Goal: Task Accomplishment & Management: Complete application form

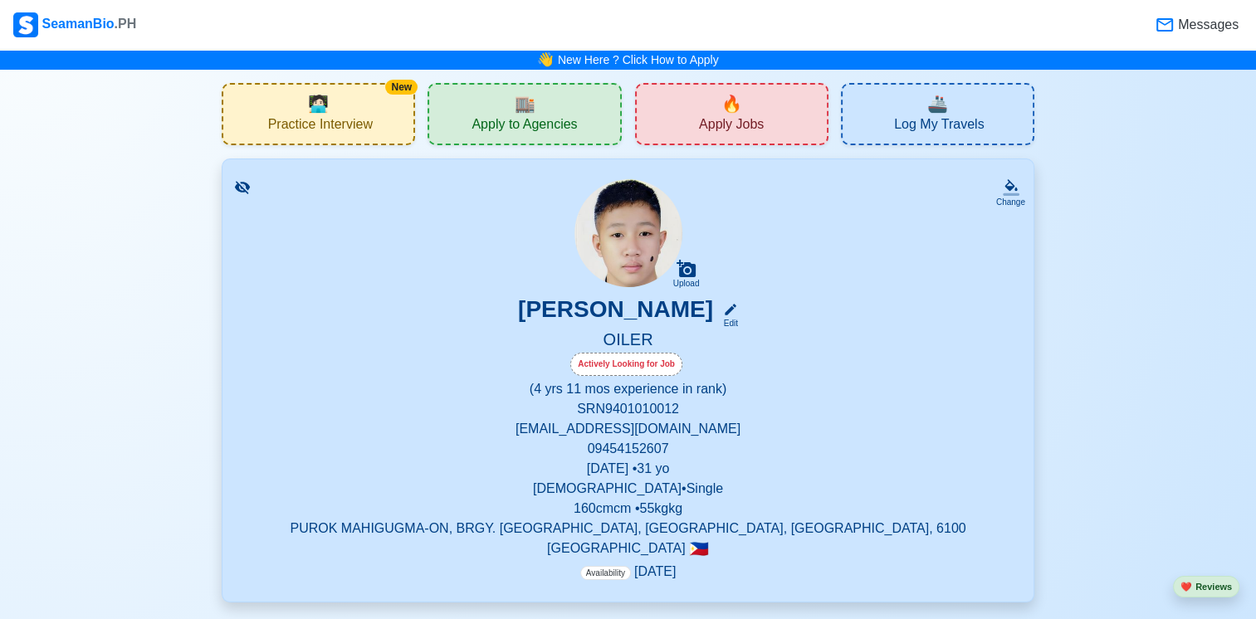
click at [398, 27] on span "Apply to Agencies" at bounding box center [523, 126] width 105 height 21
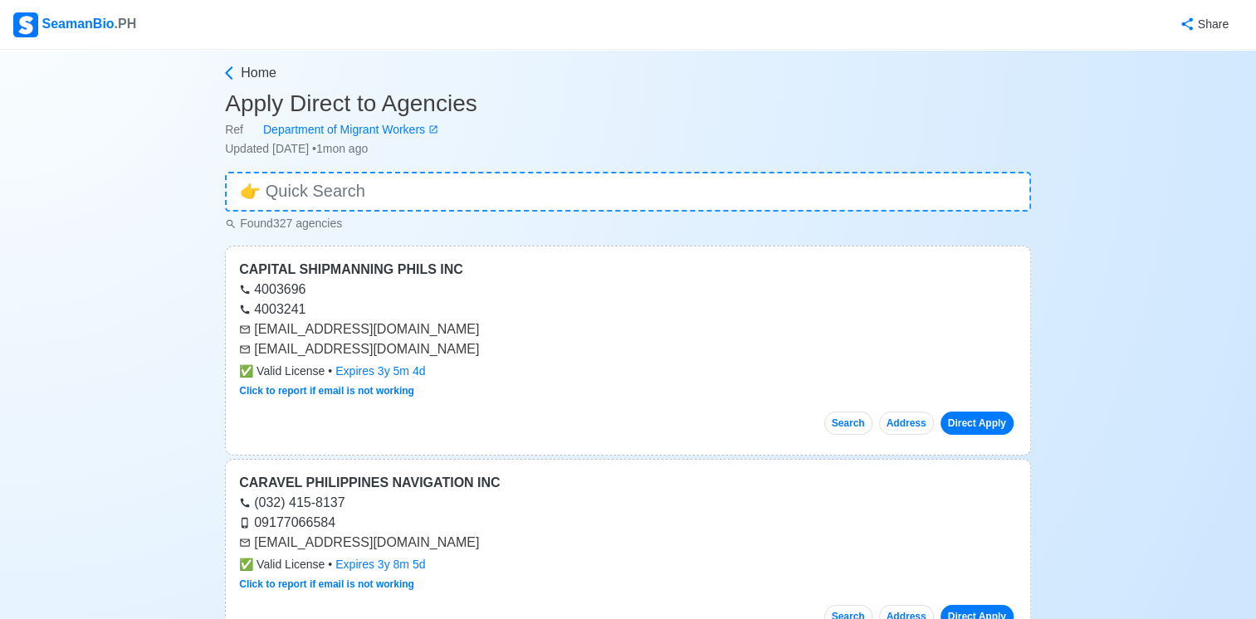
click at [398, 27] on input at bounding box center [628, 192] width 806 height 40
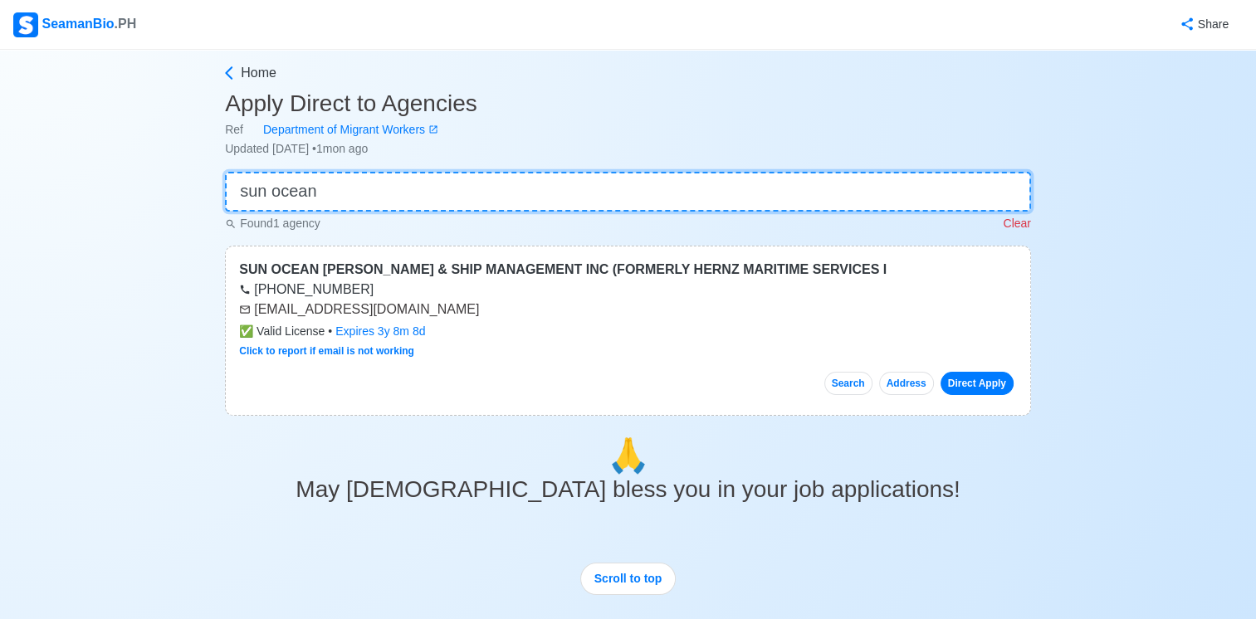
type input "sun ocean"
click at [398, 27] on link "Direct Apply" at bounding box center [976, 383] width 73 height 23
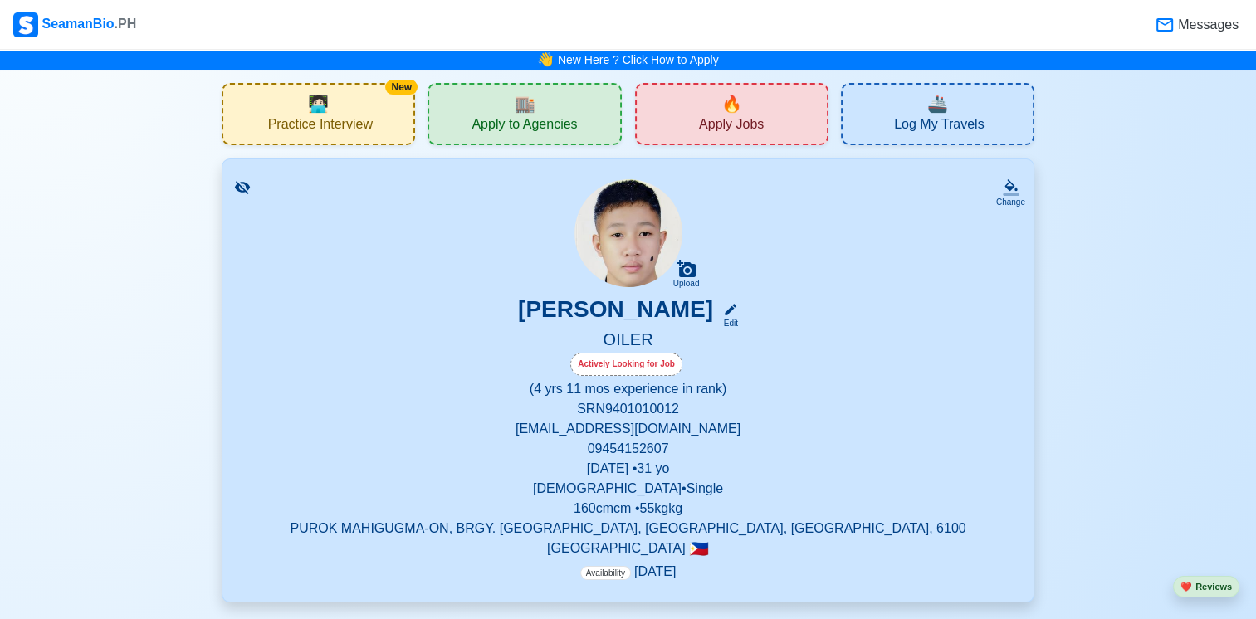
click at [398, 27] on span "🏬" at bounding box center [524, 103] width 21 height 25
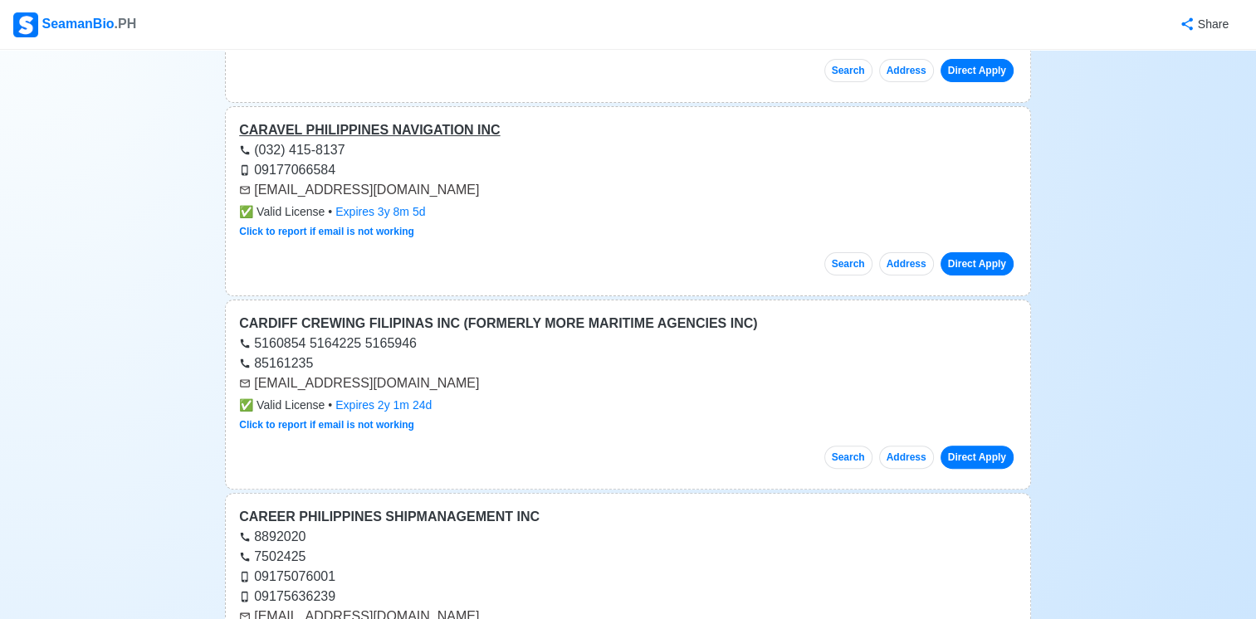
scroll to position [415, 0]
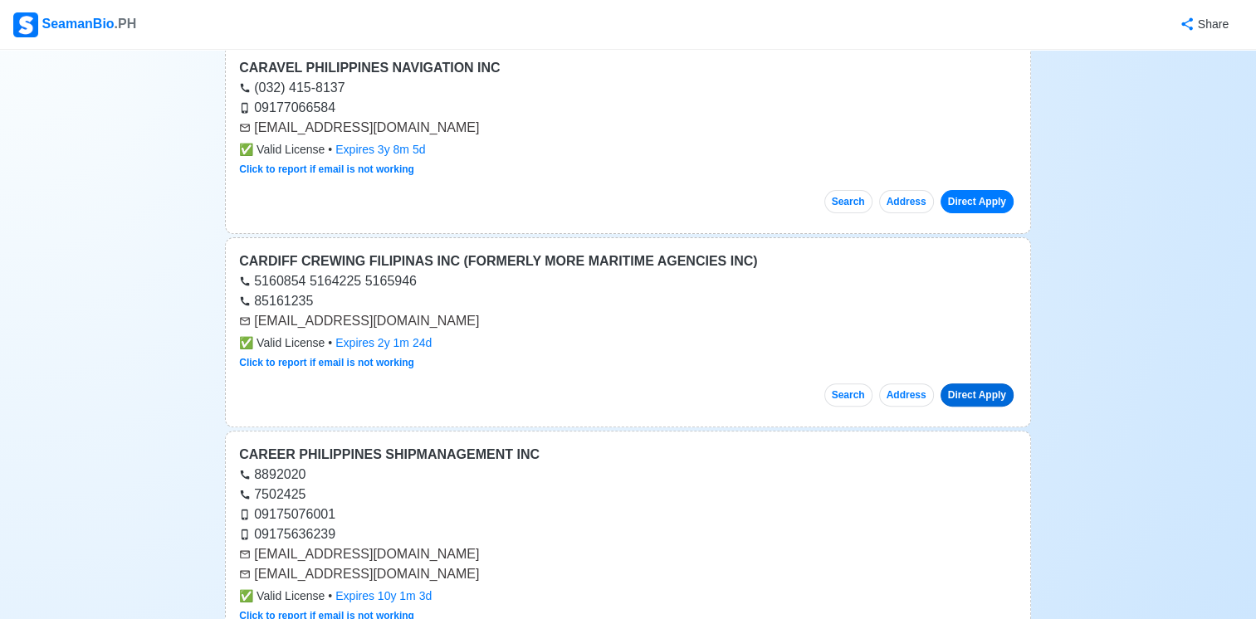
click at [398, 27] on link "Direct Apply" at bounding box center [976, 394] width 73 height 23
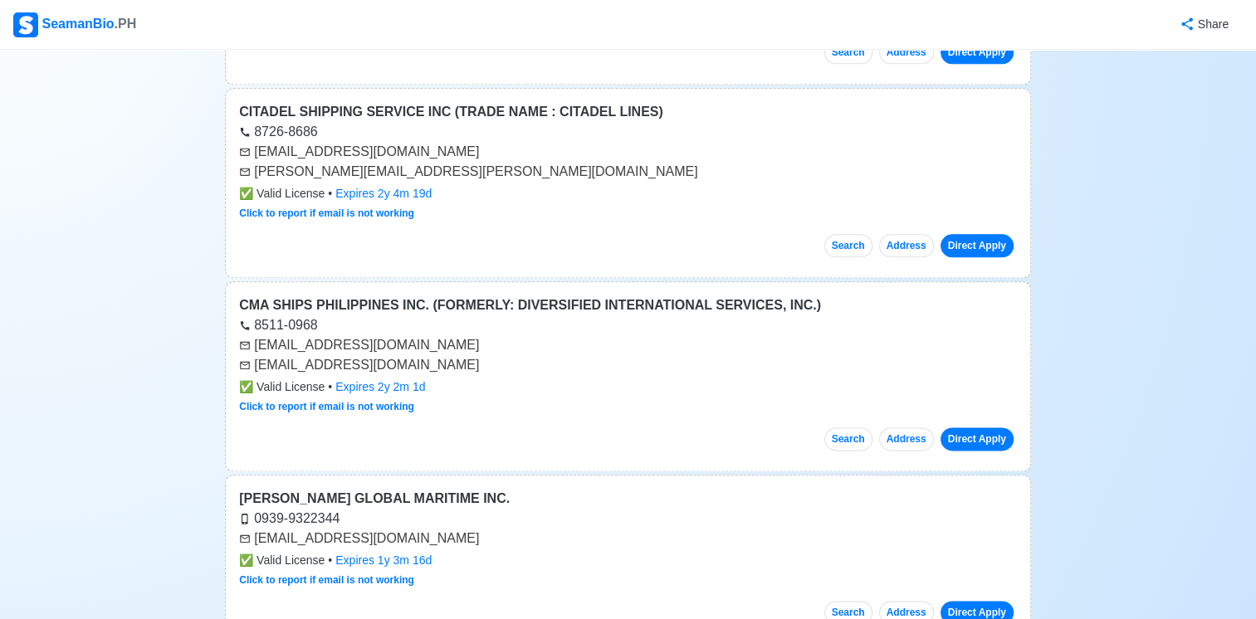
scroll to position [2075, 0]
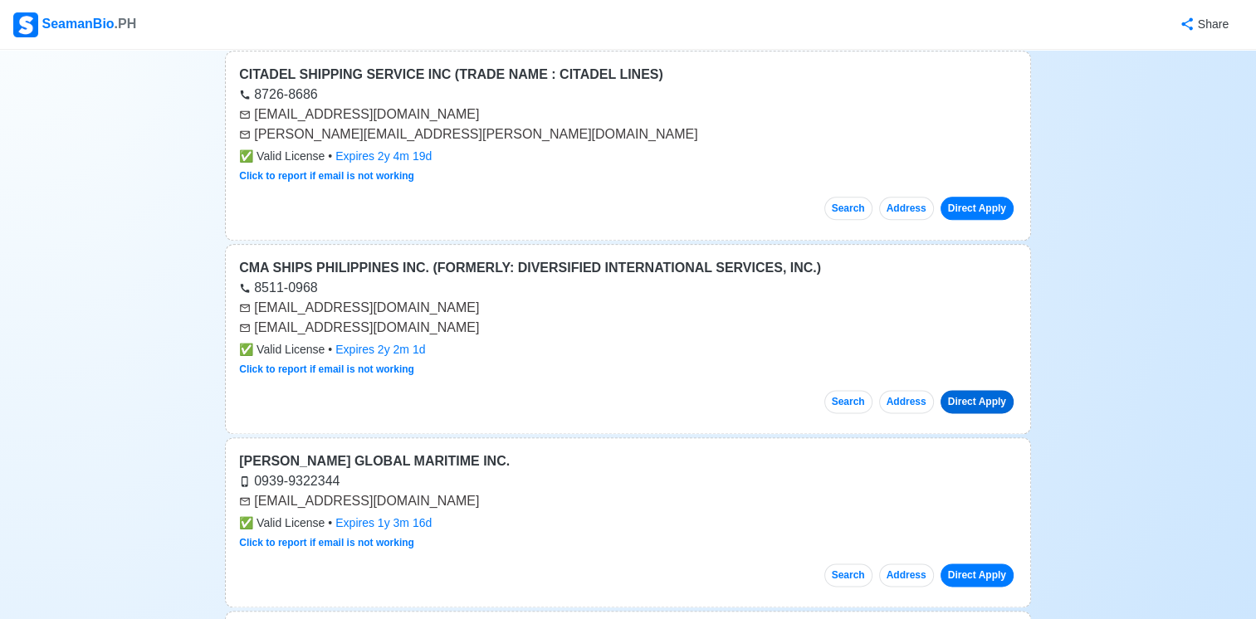
click at [398, 27] on link "Direct Apply" at bounding box center [976, 401] width 73 height 23
click at [320, 27] on link "Click to report if email is not working" at bounding box center [326, 370] width 175 height 12
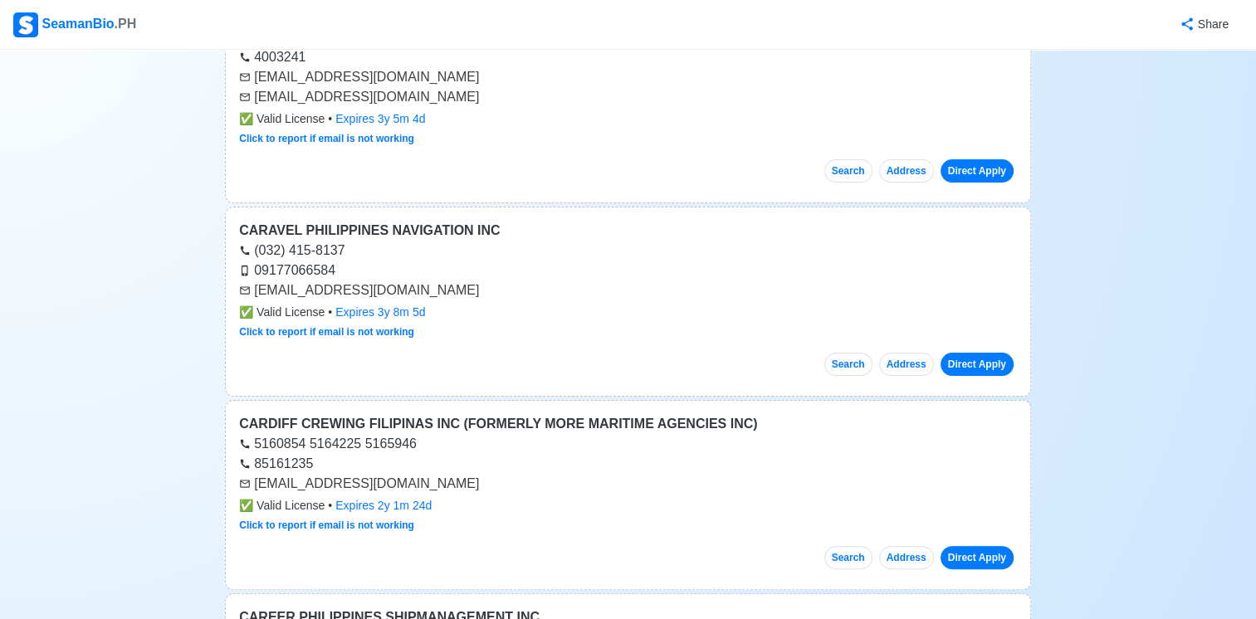
scroll to position [0, 0]
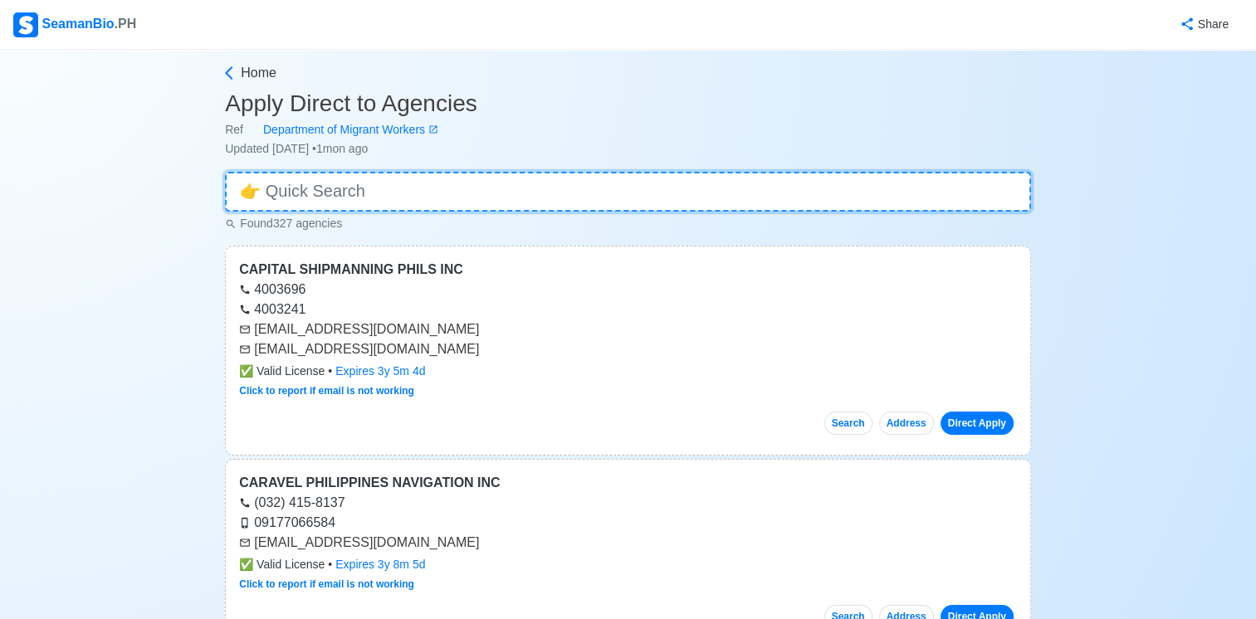
click at [330, 27] on input at bounding box center [628, 192] width 806 height 40
click at [0, 27] on html "SeamanBio .PH Share Home Apply Direct to Agencies Ref Department of Migrant Wor…" at bounding box center [628, 309] width 1256 height 619
click at [396, 27] on input at bounding box center [628, 192] width 806 height 40
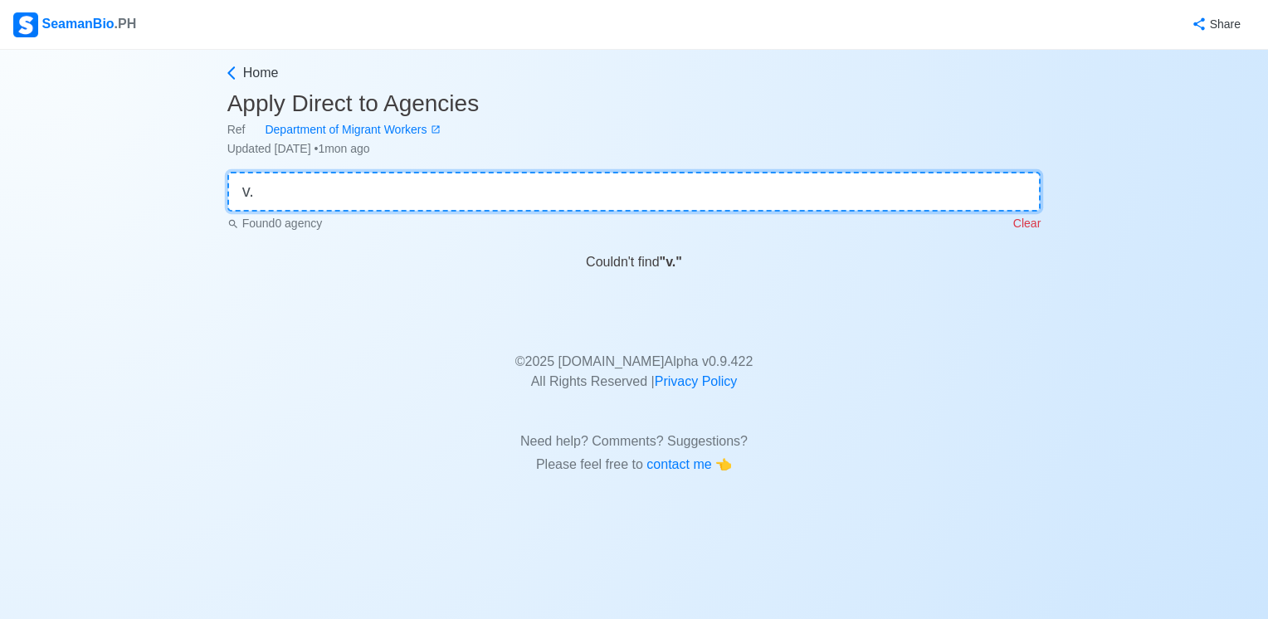
type input "v"
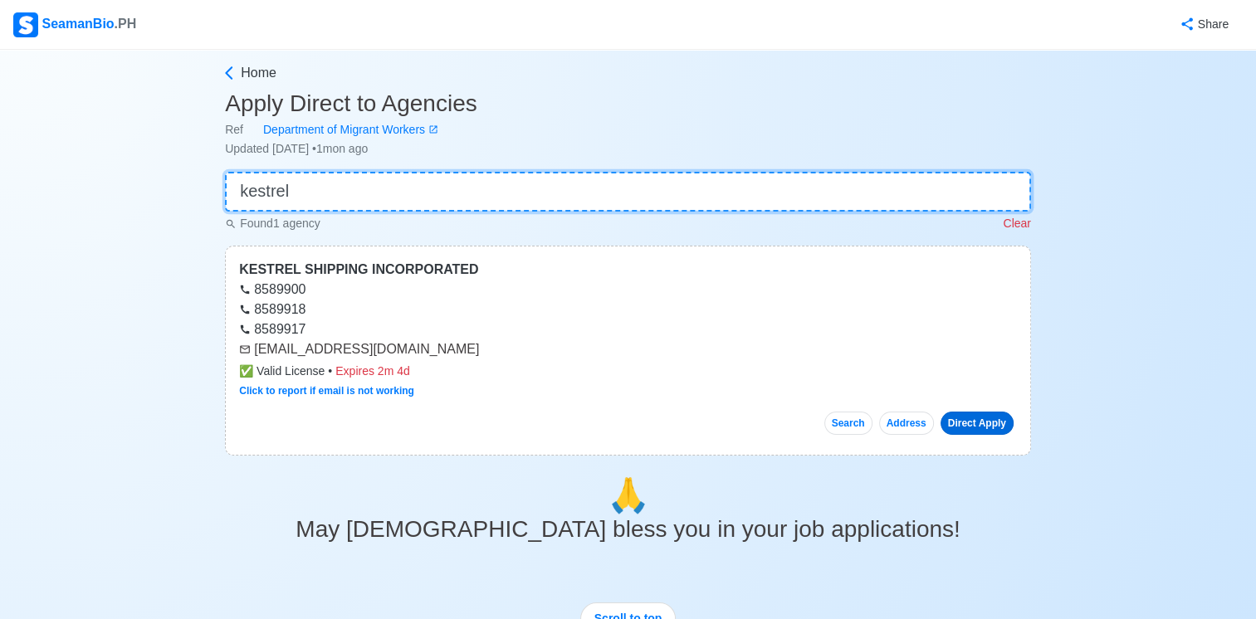
type input "kestrel"
click at [398, 27] on link "Direct Apply" at bounding box center [976, 423] width 73 height 23
drag, startPoint x: 433, startPoint y: 348, endPoint x: 255, endPoint y: 350, distance: 178.5
click at [255, 27] on div "[EMAIL_ADDRESS][DOMAIN_NAME]" at bounding box center [628, 349] width 778 height 20
copy div "[EMAIL_ADDRESS][DOMAIN_NAME]"
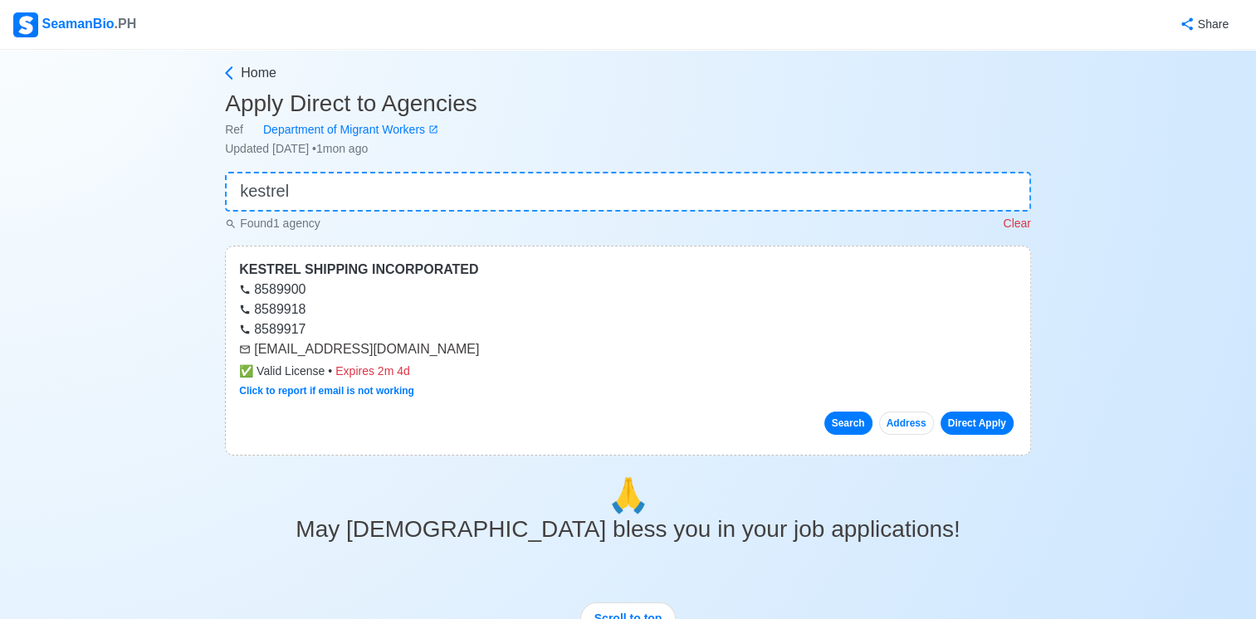
click at [398, 27] on button "Search" at bounding box center [848, 423] width 48 height 23
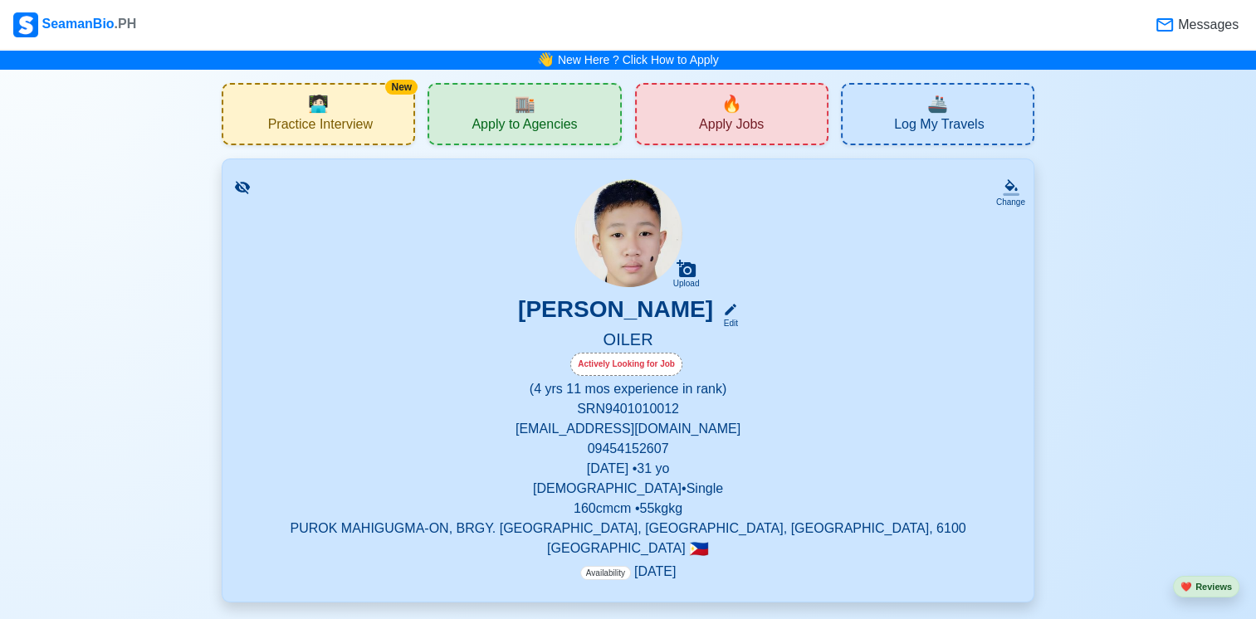
click at [398, 27] on div "Actively Looking for Job" at bounding box center [626, 364] width 112 height 23
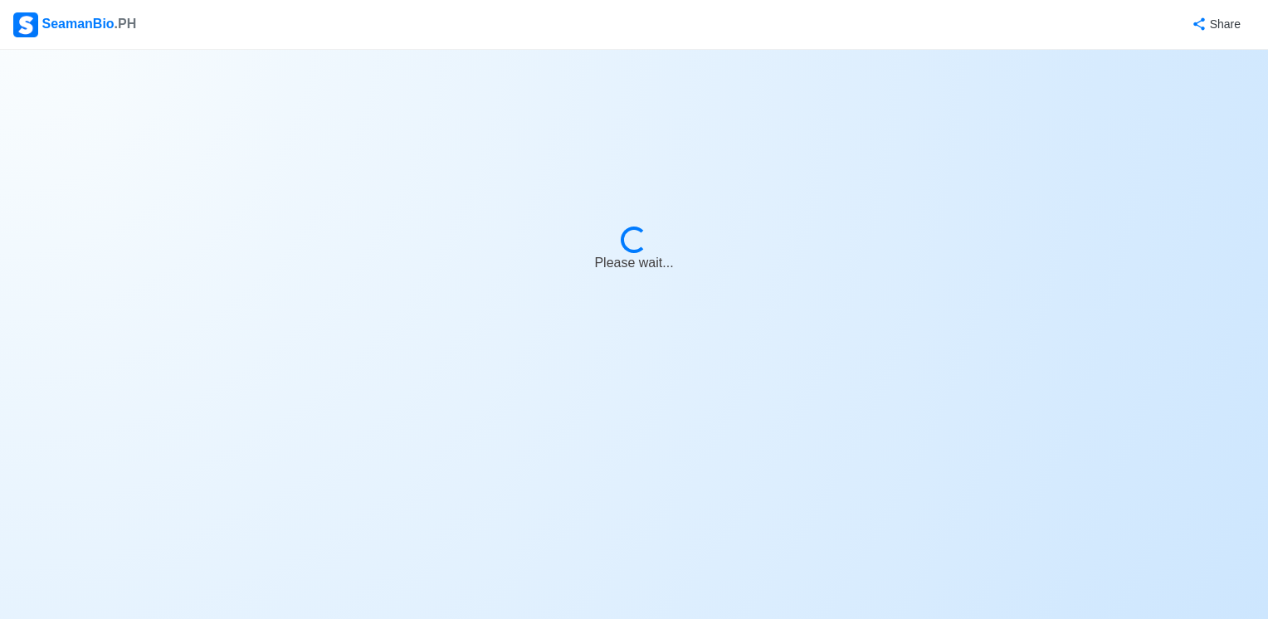
select select "Actively Looking for Job"
select select "Visible for Hiring"
select select "Single"
select select "[DEMOGRAPHIC_DATA]"
select select "PH"
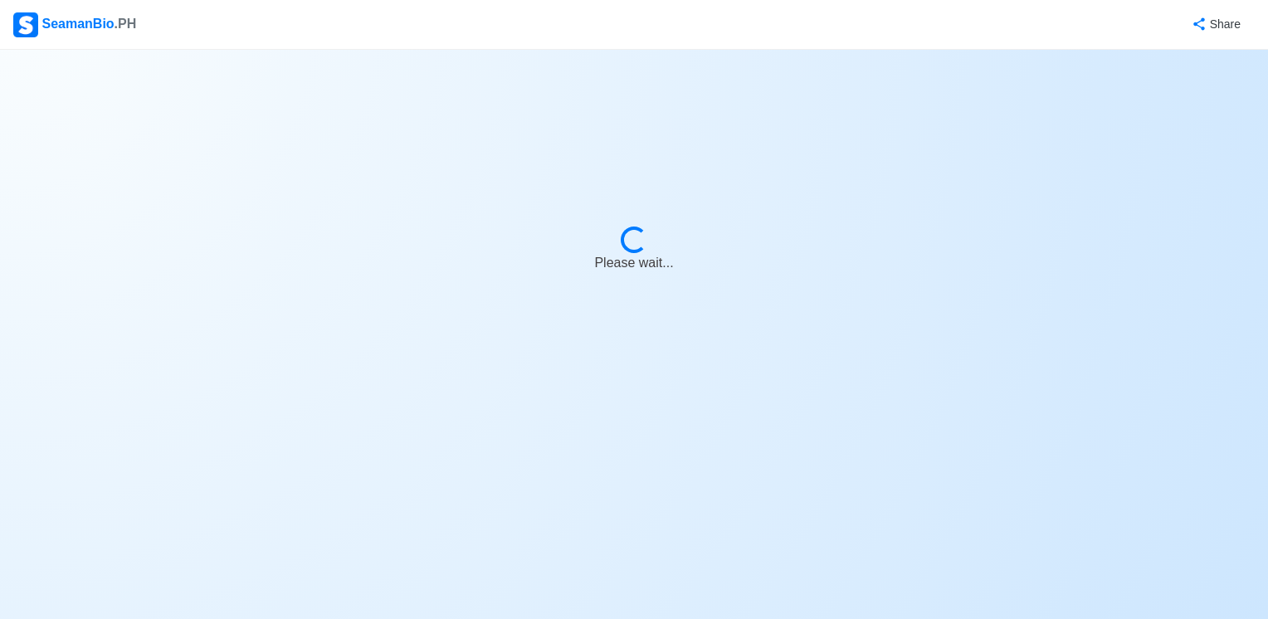
select select "4"
select select "11"
select select "1759248000000"
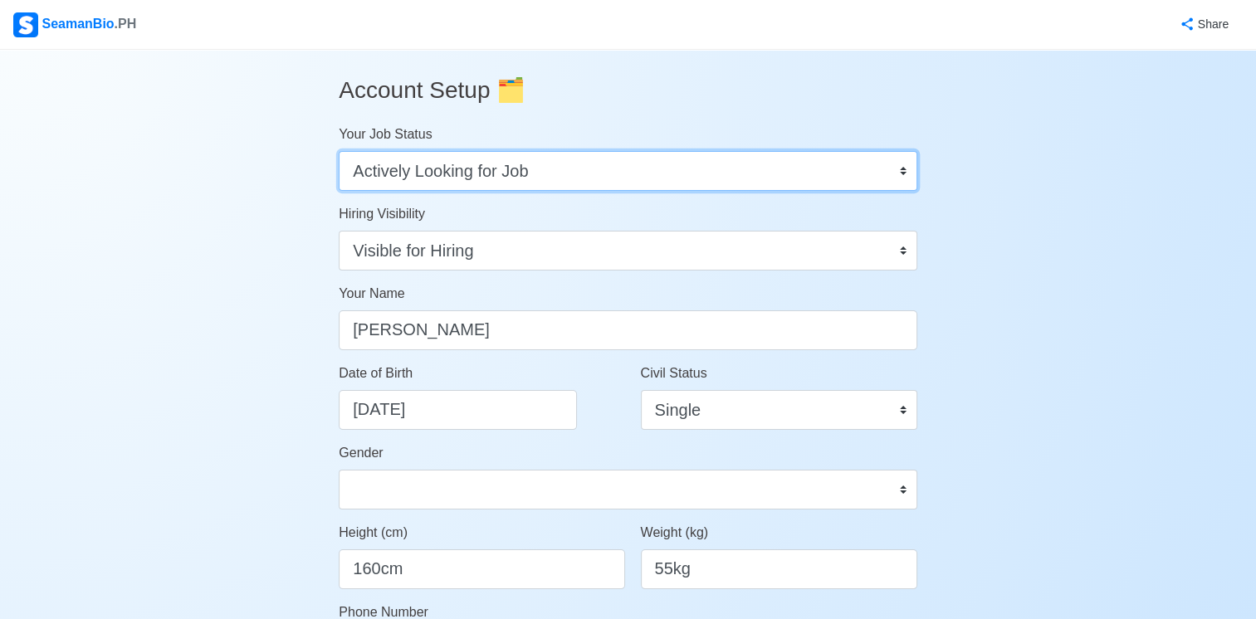
click at [398, 27] on select "Onboard Actively Looking for Job Not Looking for Job" at bounding box center [628, 171] width 579 height 40
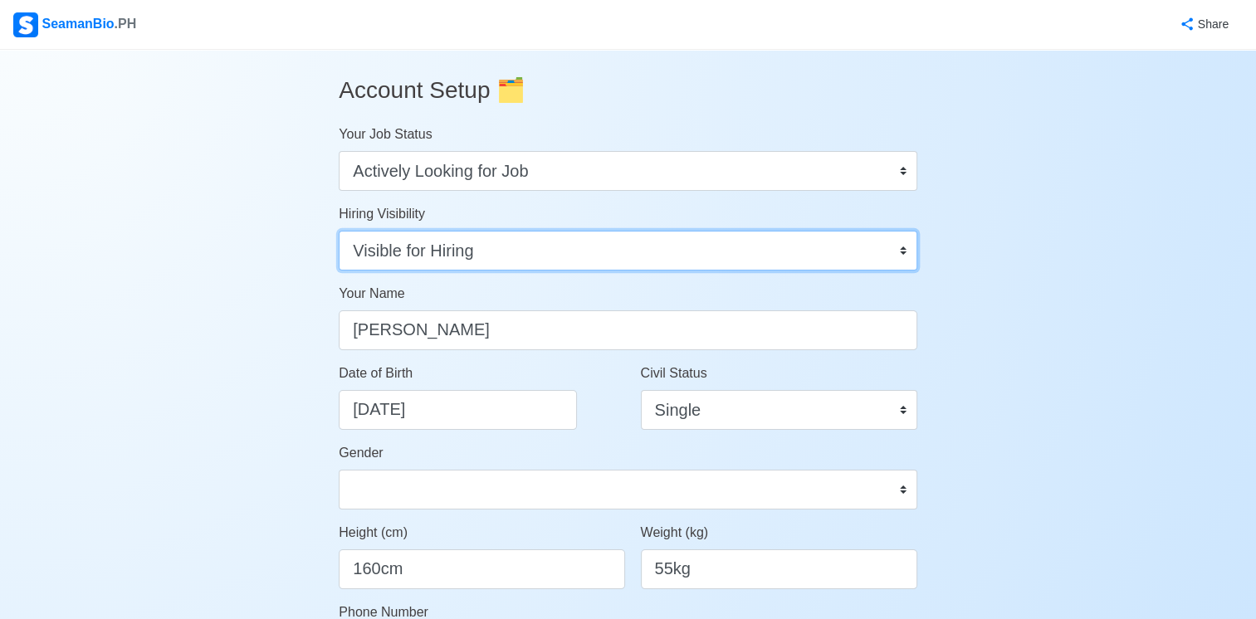
click at [398, 27] on select "Visible for Hiring Not Visible for Hiring" at bounding box center [628, 251] width 579 height 40
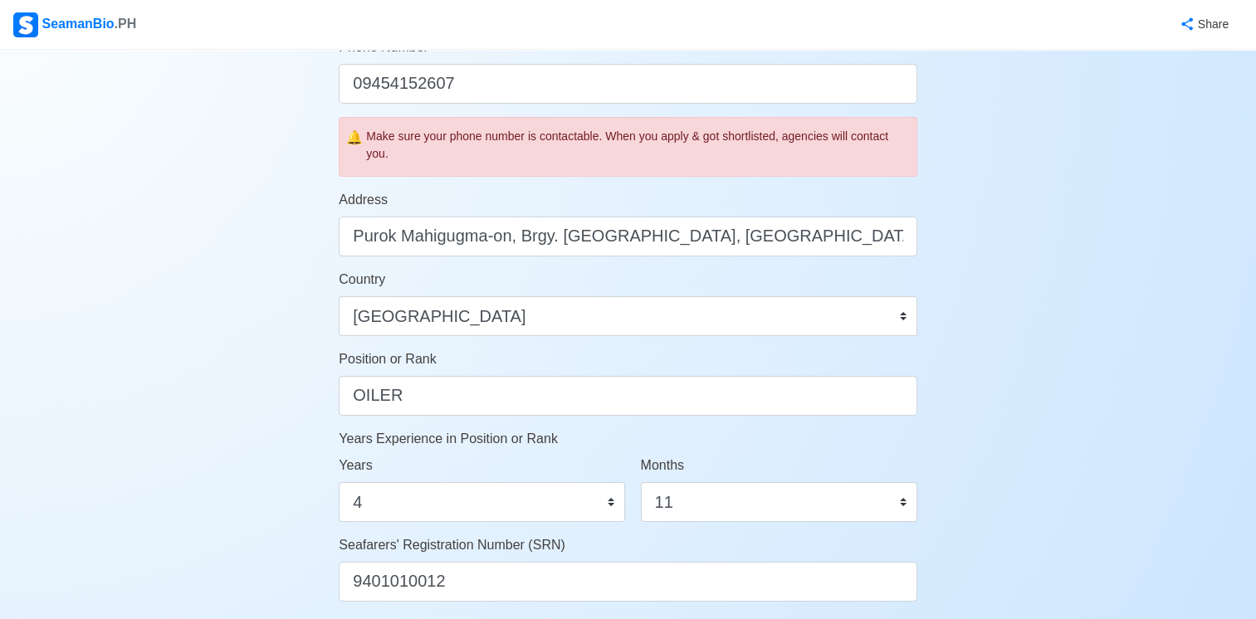
scroll to position [581, 0]
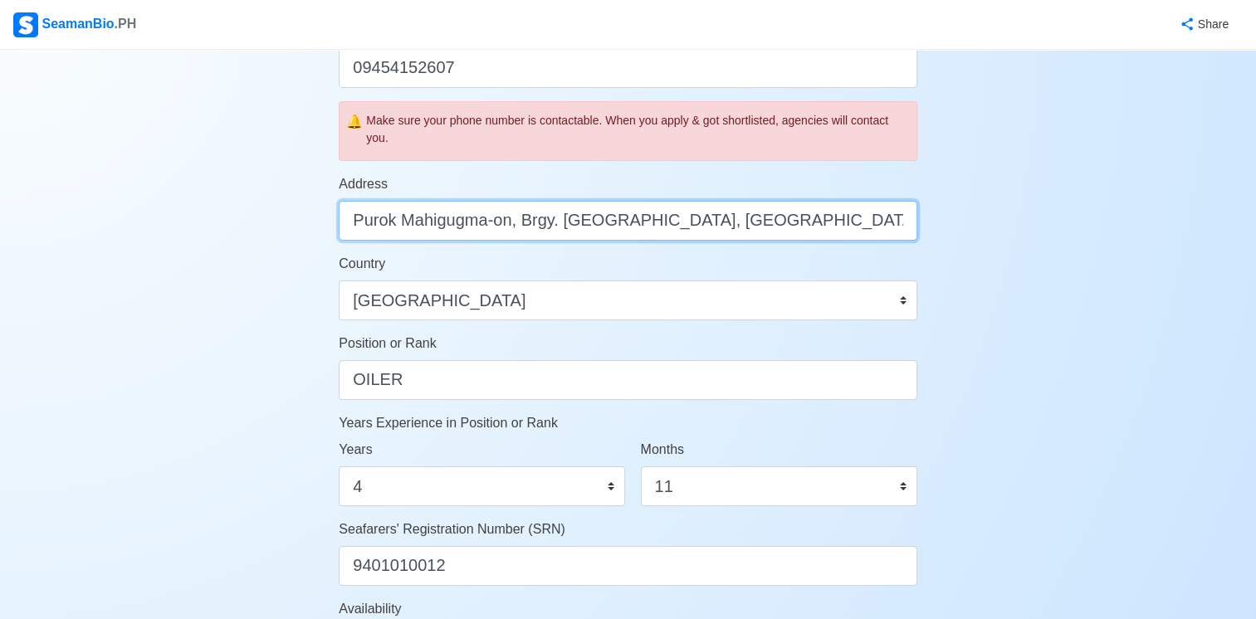
click at [347, 27] on input "Purok Mahigugma-on, Brgy. [GEOGRAPHIC_DATA], [GEOGRAPHIC_DATA], [GEOGRAPHIC_DAT…" at bounding box center [628, 221] width 579 height 40
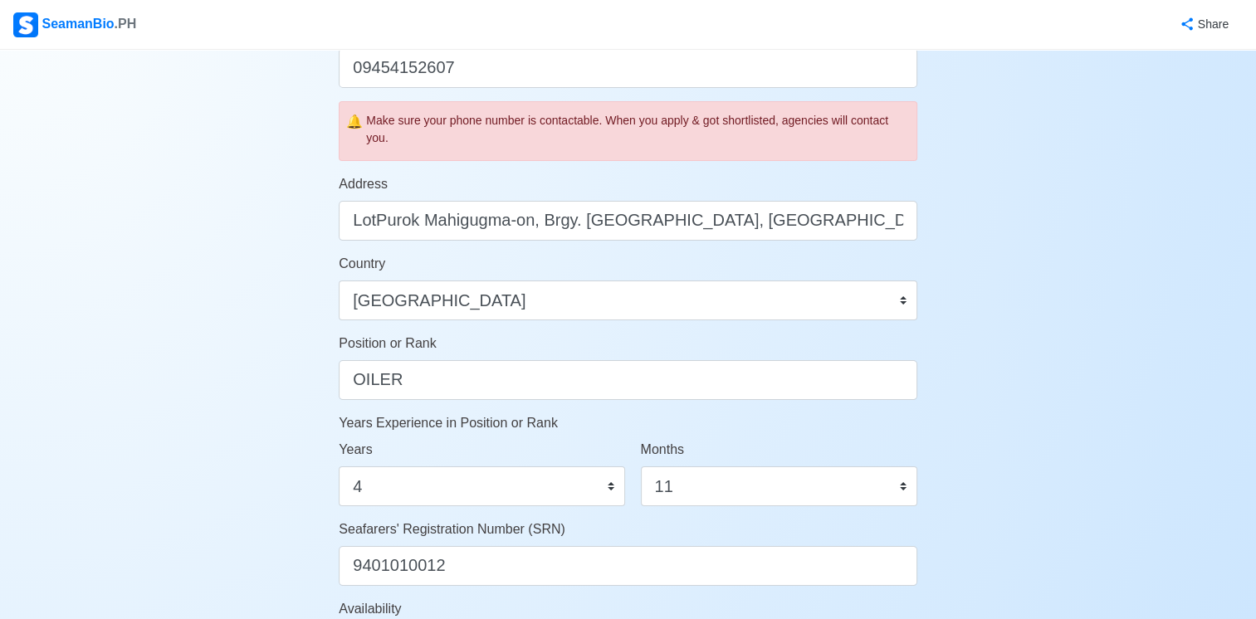
click at [398, 27] on div "Country [GEOGRAPHIC_DATA] [GEOGRAPHIC_DATA] [GEOGRAPHIC_DATA] [GEOGRAPHIC_DATA]…" at bounding box center [628, 287] width 579 height 66
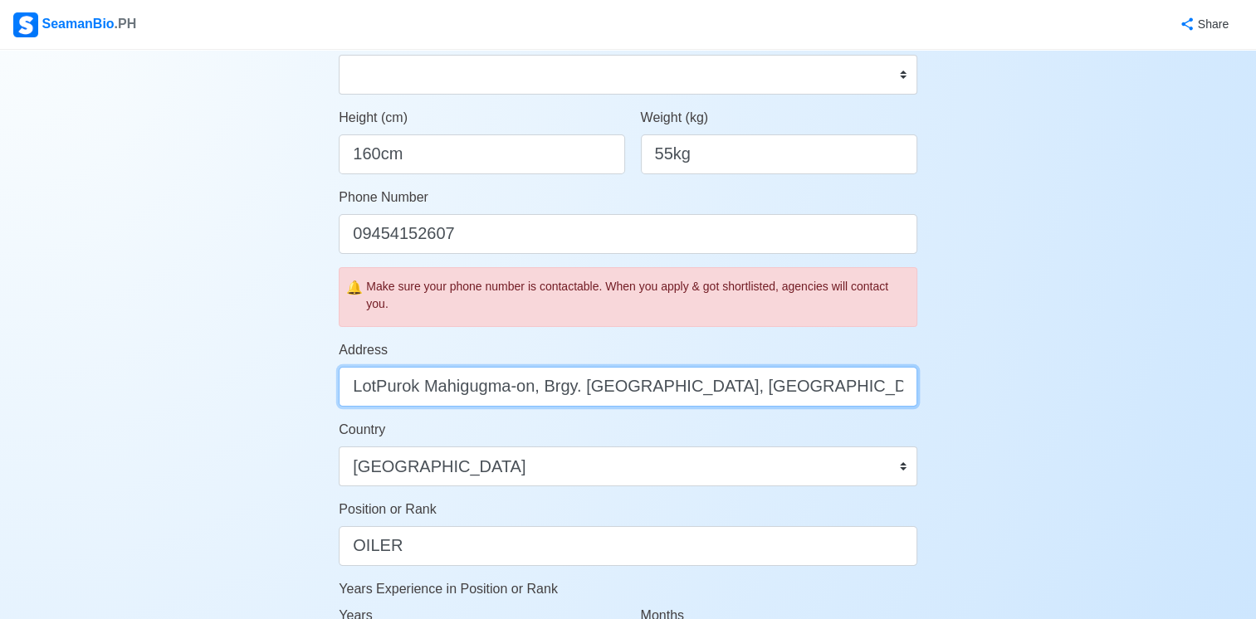
click at [374, 27] on input "LotPurok Mahigugma-on, Brgy. [GEOGRAPHIC_DATA], [GEOGRAPHIC_DATA], [GEOGRAPHIC_…" at bounding box center [628, 387] width 579 height 40
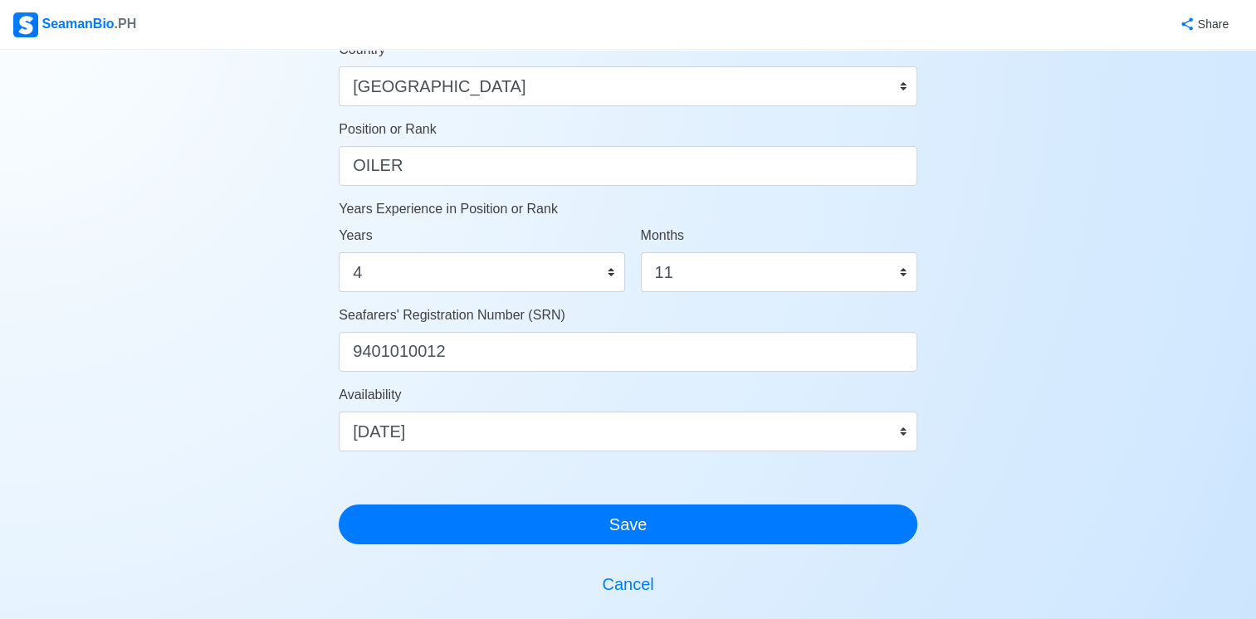
scroll to position [830, 0]
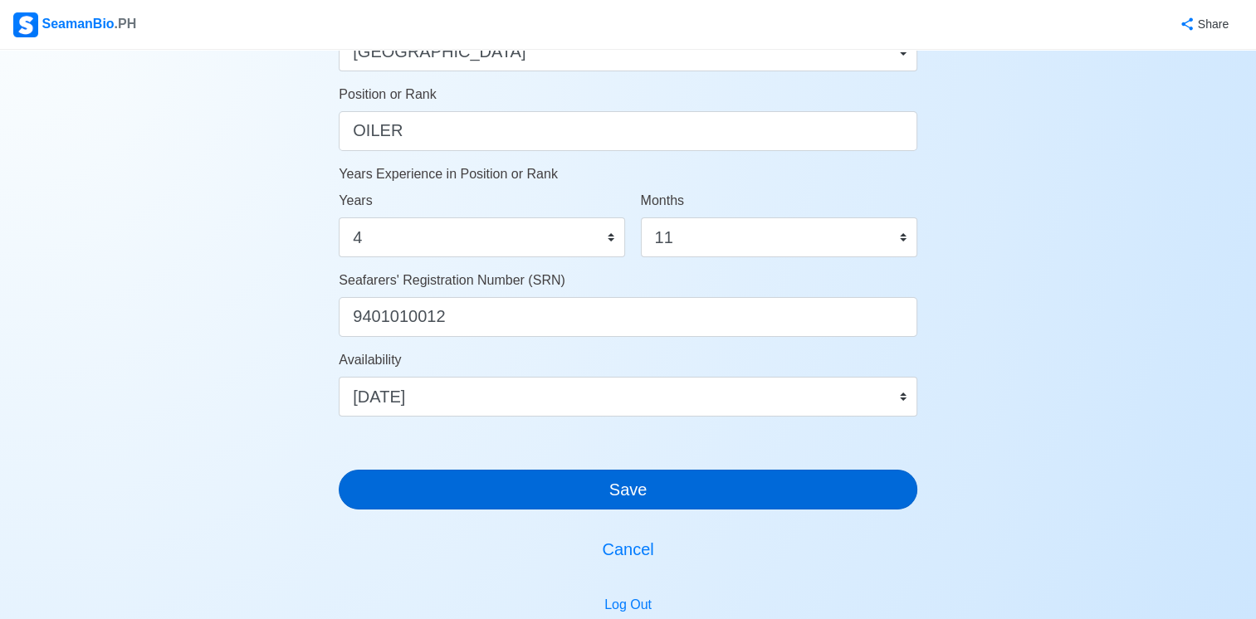
type input "Lot494 BLK 2B, Purok Mahigugma-on, Brgy. [GEOGRAPHIC_DATA], [GEOGRAPHIC_DATA], …"
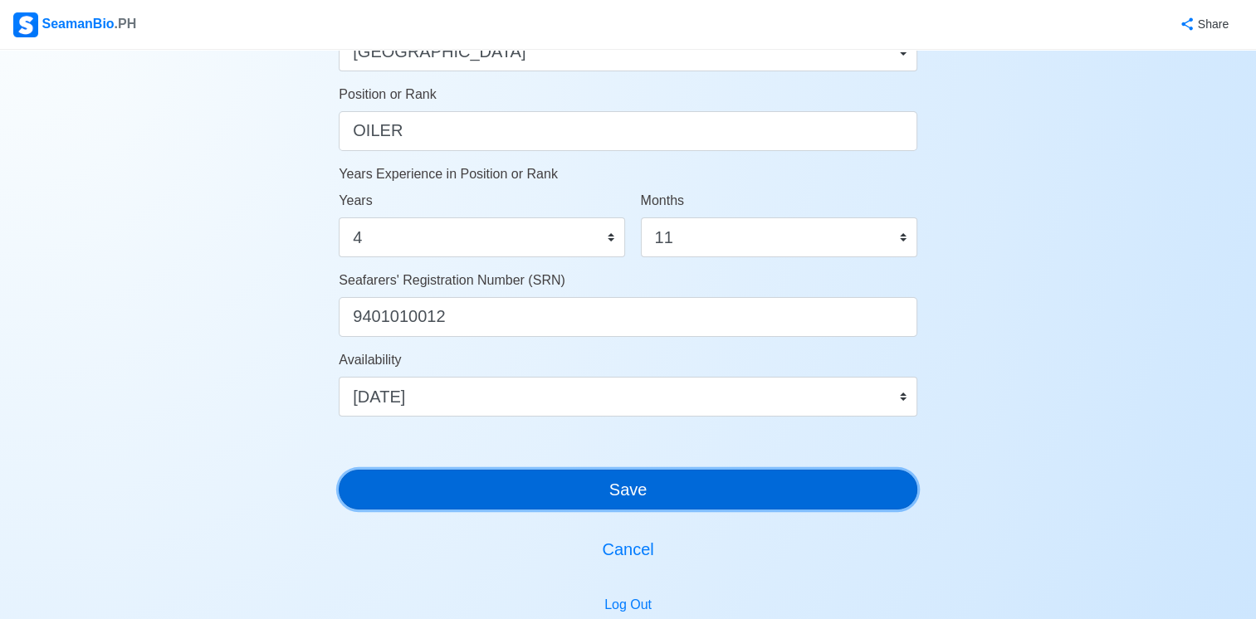
click at [398, 27] on button "Save" at bounding box center [628, 490] width 579 height 40
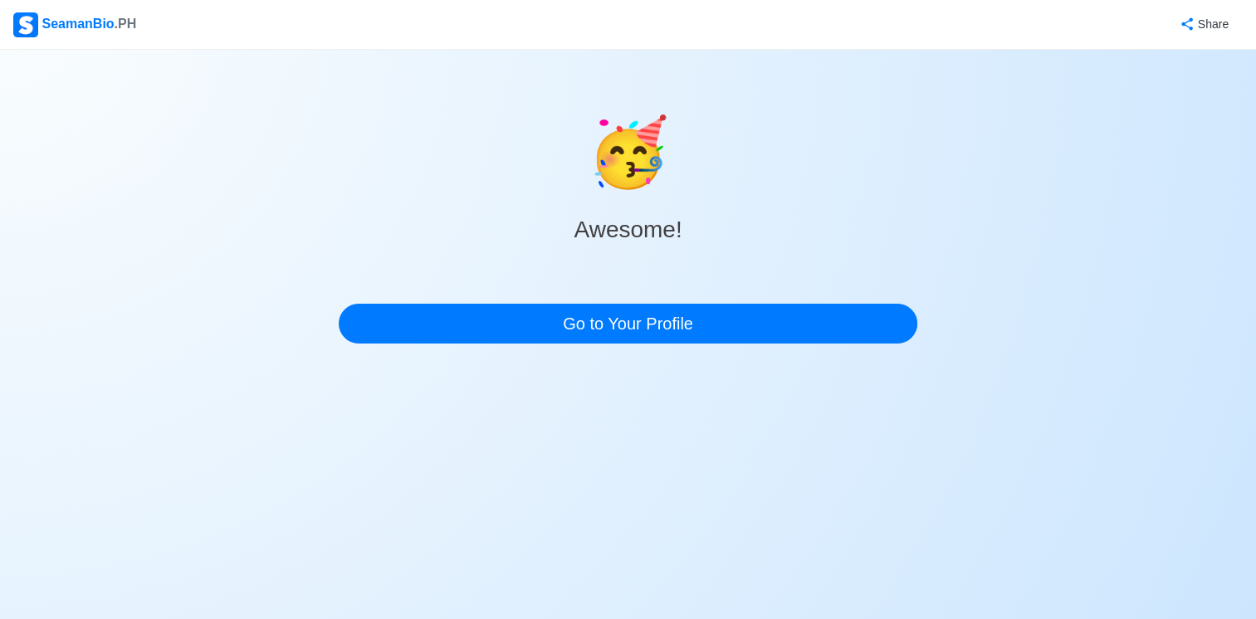
scroll to position [0, 0]
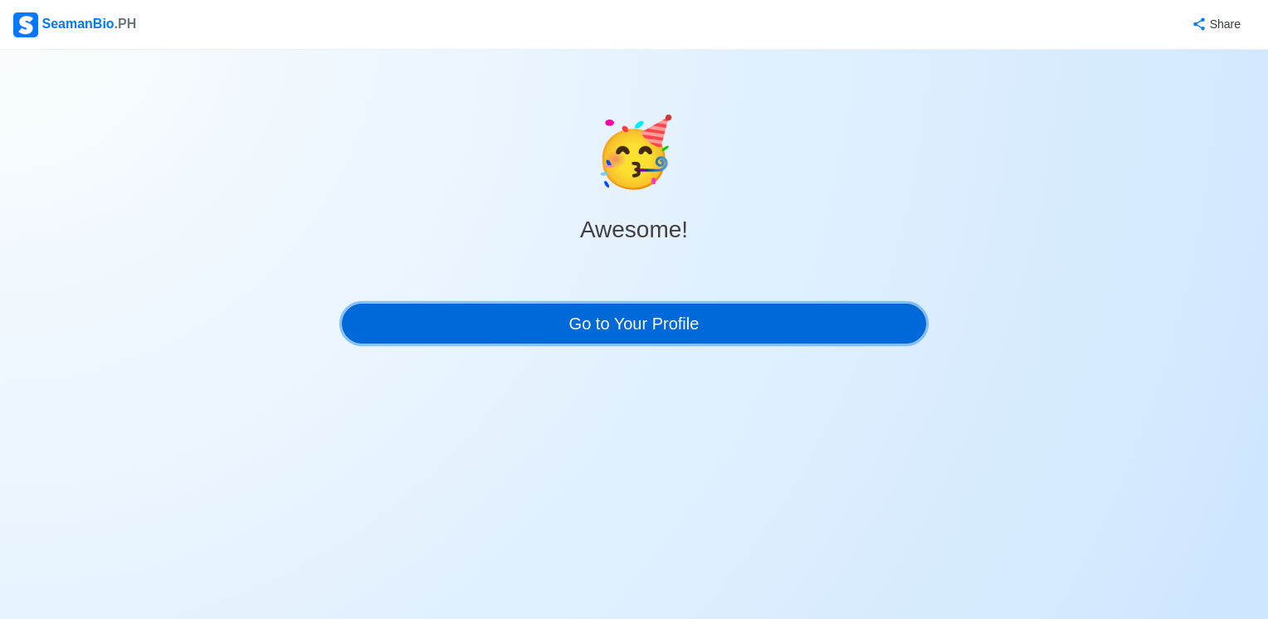
click at [398, 27] on link "Go to Your Profile" at bounding box center [634, 324] width 584 height 40
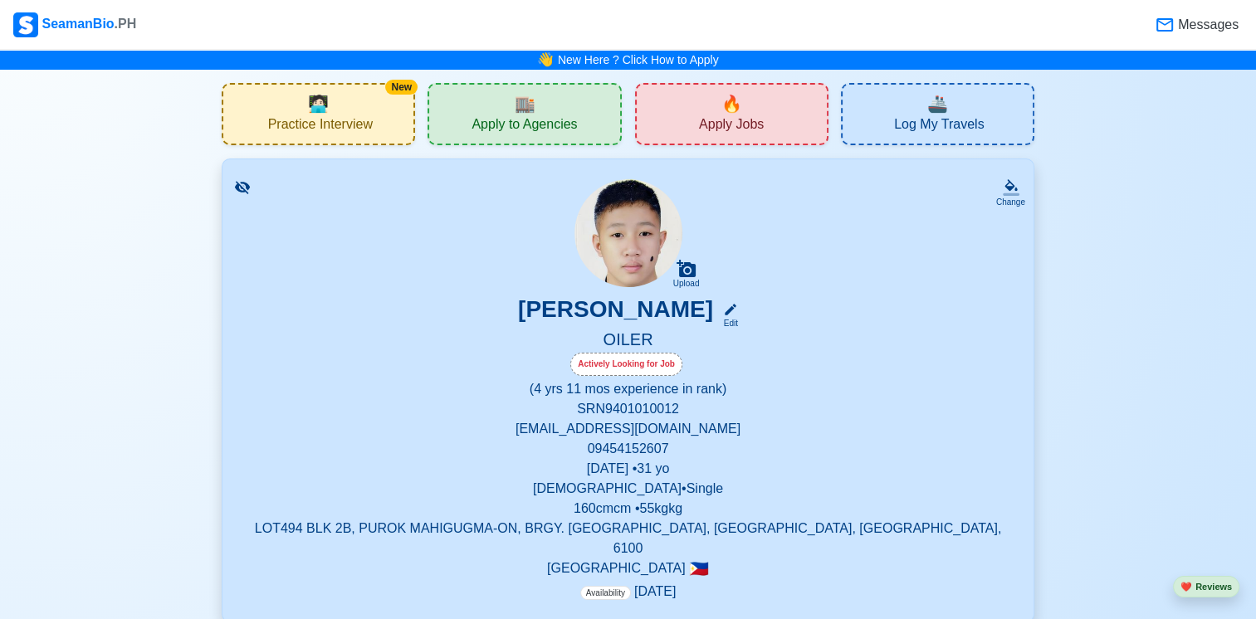
click at [398, 27] on span "Apply to Agencies" at bounding box center [523, 126] width 105 height 21
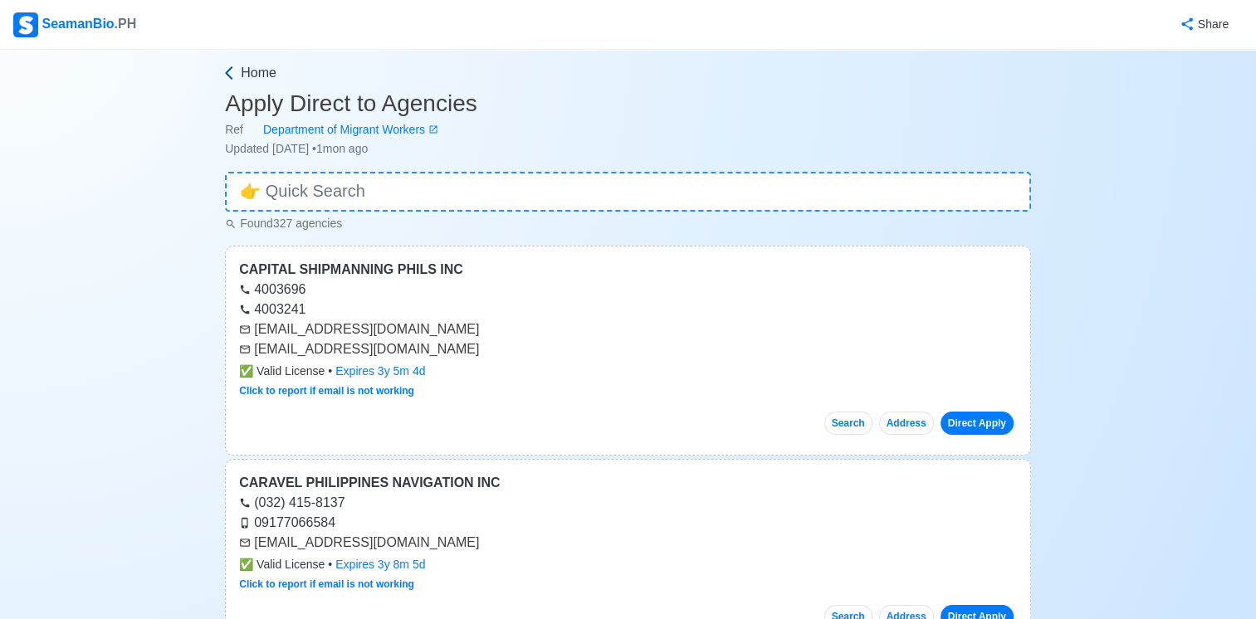
click at [241, 27] on span "Home" at bounding box center [259, 73] width 36 height 20
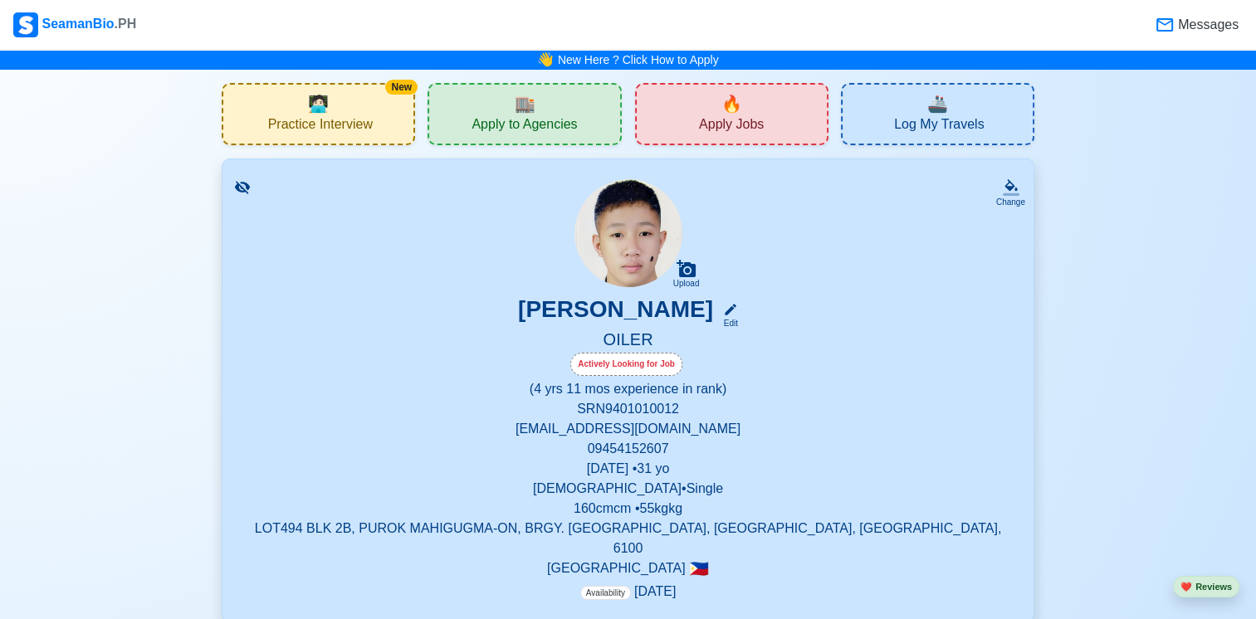
click at [398, 27] on div "🏬 Apply to Agencies" at bounding box center [523, 114] width 193 height 62
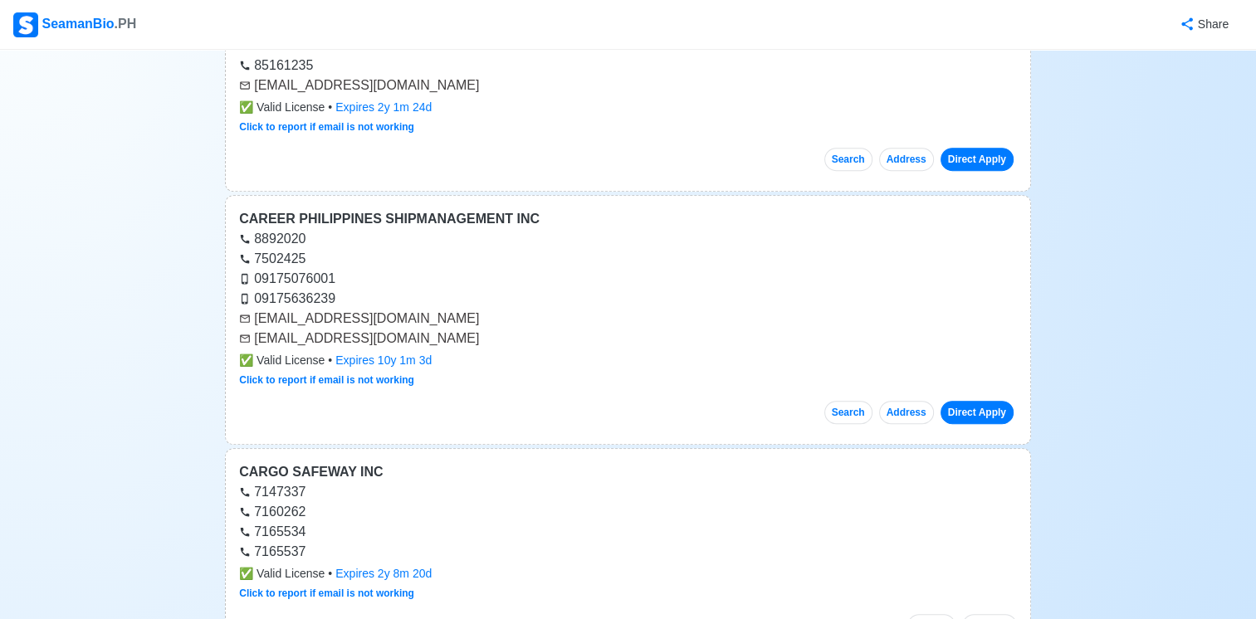
scroll to position [664, 0]
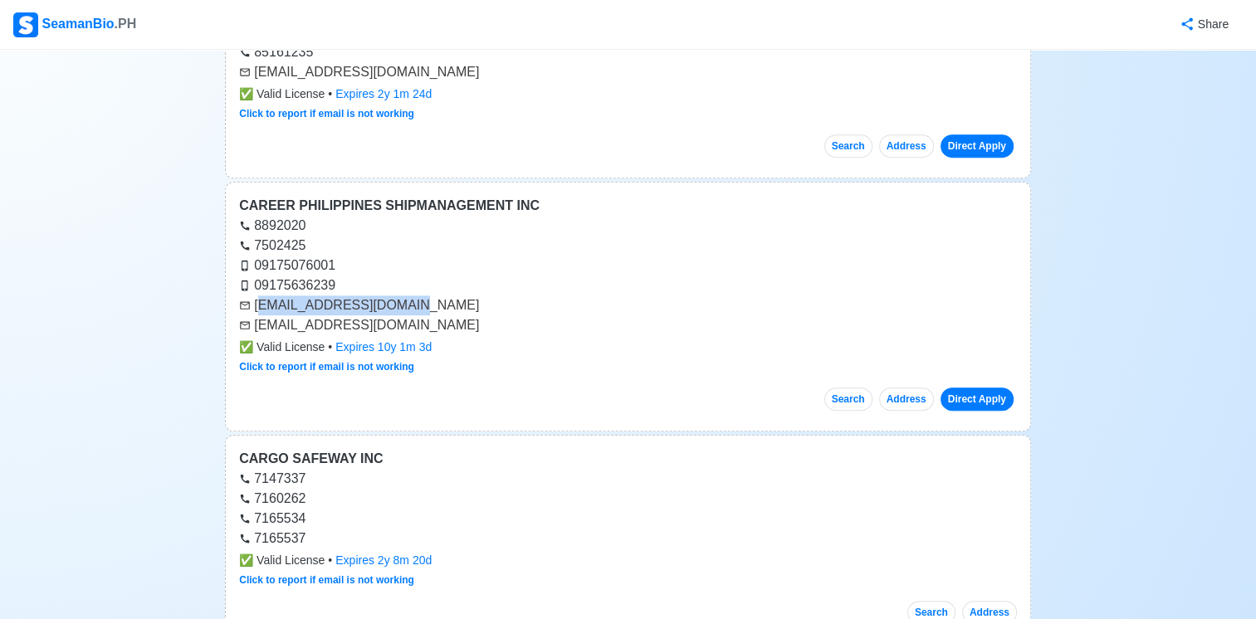
drag, startPoint x: 399, startPoint y: 304, endPoint x: 258, endPoint y: 305, distance: 141.1
click at [258, 27] on div "[EMAIL_ADDRESS][DOMAIN_NAME]" at bounding box center [628, 305] width 778 height 20
click at [398, 27] on div "09175076001" at bounding box center [628, 266] width 778 height 20
drag, startPoint x: 255, startPoint y: 304, endPoint x: 399, endPoint y: 300, distance: 144.5
click at [398, 27] on div "[EMAIL_ADDRESS][DOMAIN_NAME]" at bounding box center [628, 305] width 778 height 20
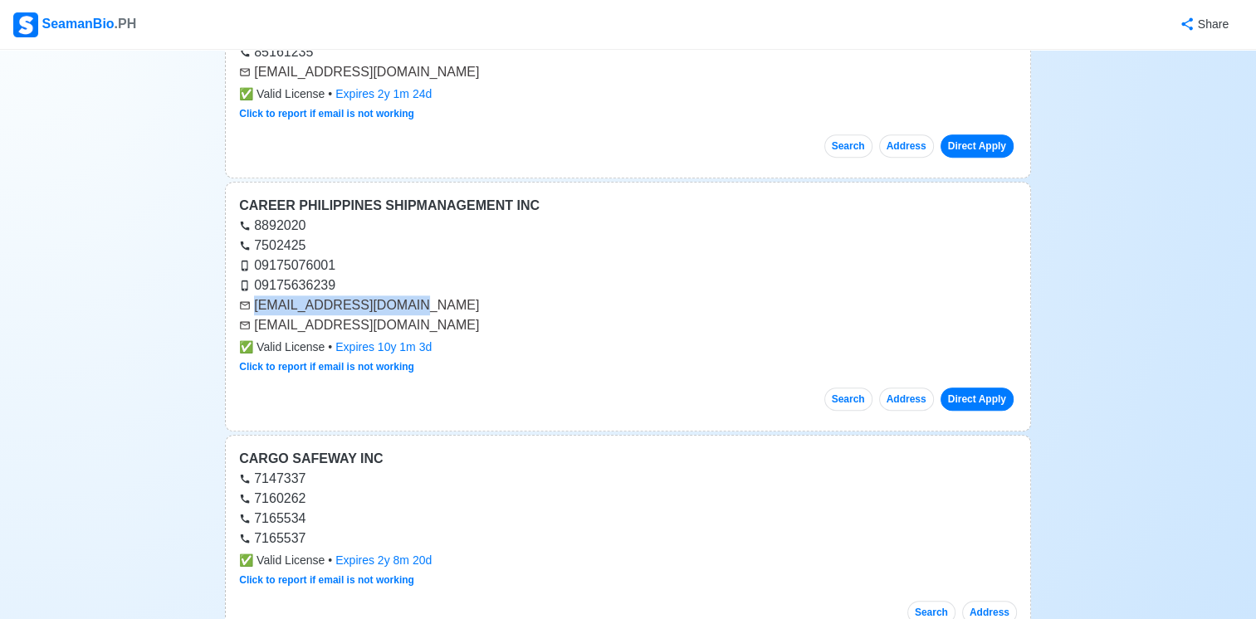
copy div "[EMAIL_ADDRESS][DOMAIN_NAME]"
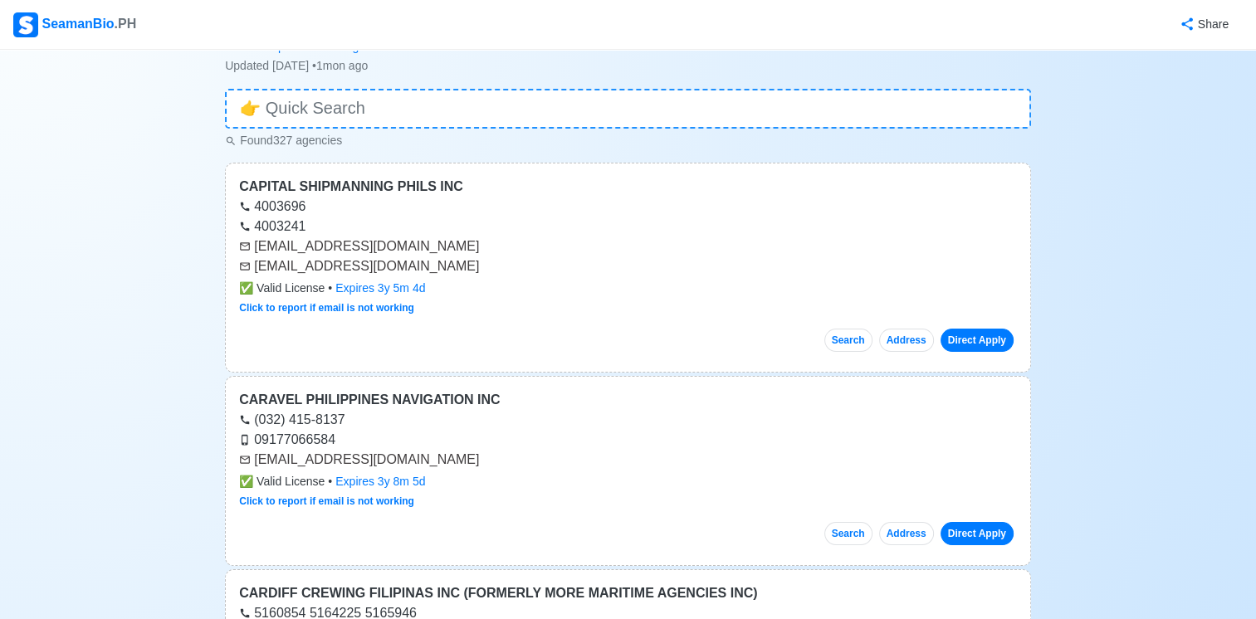
scroll to position [0, 0]
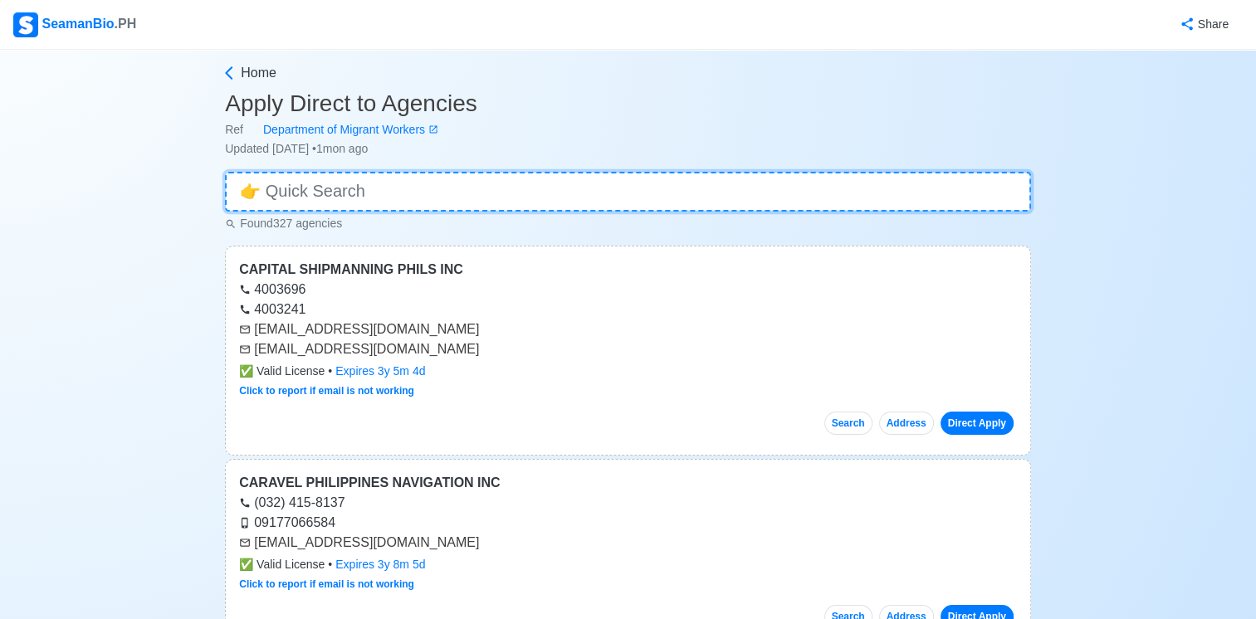
click at [379, 27] on input at bounding box center [628, 192] width 806 height 40
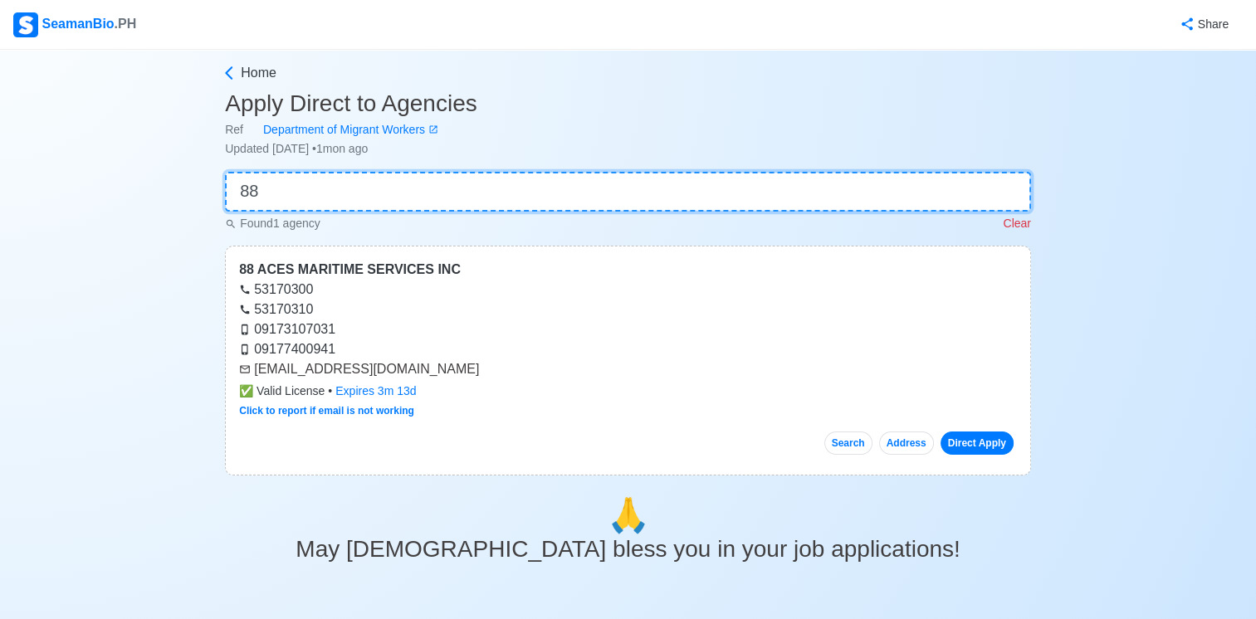
type input "88"
drag, startPoint x: 480, startPoint y: 368, endPoint x: 256, endPoint y: 370, distance: 224.1
click at [256, 27] on div "[EMAIL_ADDRESS][DOMAIN_NAME]" at bounding box center [628, 369] width 778 height 20
copy div "[EMAIL_ADDRESS][DOMAIN_NAME]"
